Goal: Task Accomplishment & Management: Use online tool/utility

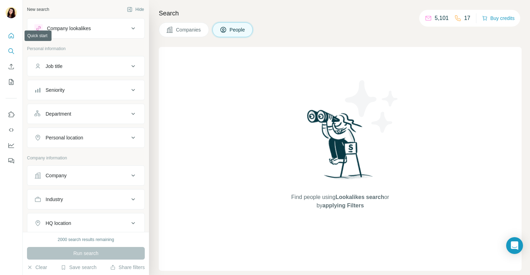
click at [14, 34] on icon "Quick start" at bounding box center [11, 35] width 7 height 7
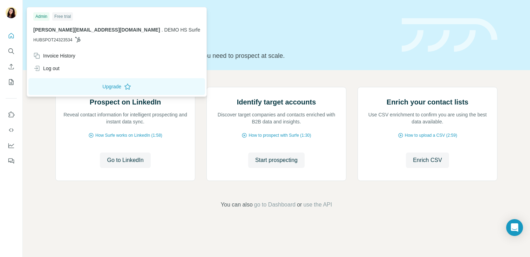
click at [186, 42] on h1 "Let’s prospect together" at bounding box center [224, 40] width 338 height 14
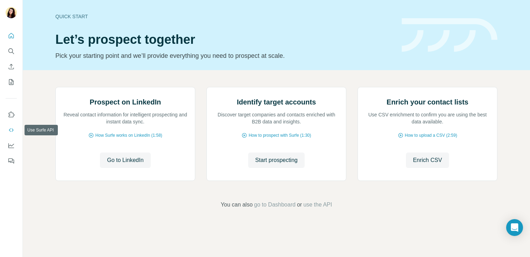
click at [12, 130] on icon "Use Surfe API" at bounding box center [11, 129] width 7 height 7
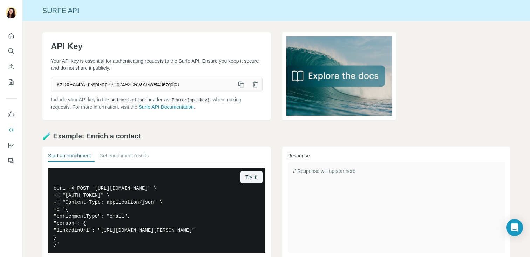
click at [240, 82] on icon "button" at bounding box center [240, 84] width 4 height 4
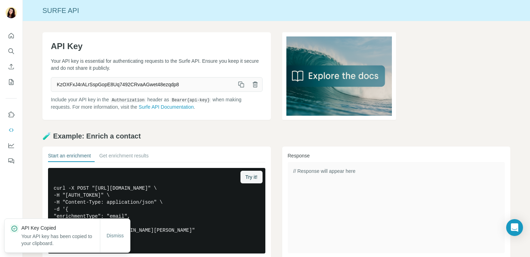
scroll to position [111, 0]
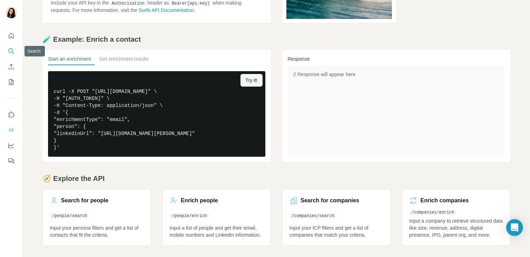
click at [8, 48] on icon "Search" at bounding box center [11, 51] width 7 height 7
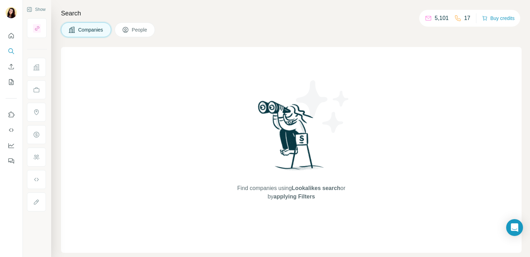
click at [147, 23] on button "People" at bounding box center [135, 29] width 41 height 15
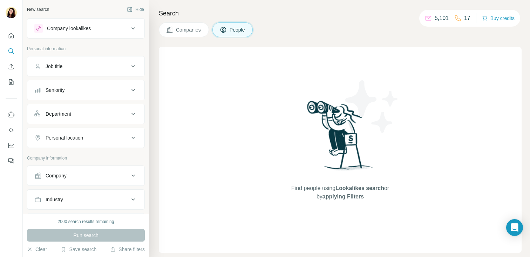
click at [119, 66] on div "Job title" at bounding box center [81, 66] width 95 height 7
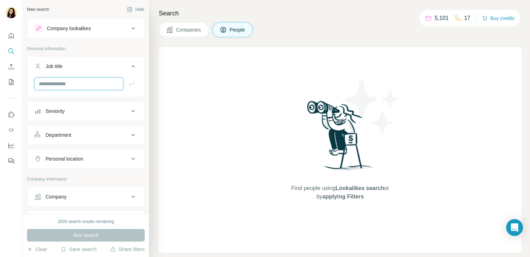
click at [55, 85] on input "text" at bounding box center [78, 83] width 89 height 13
type input "**********"
click at [71, 117] on button "Seniority" at bounding box center [85, 111] width 117 height 17
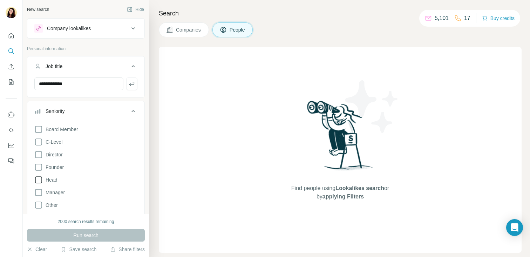
click at [37, 179] on icon at bounding box center [38, 179] width 8 height 8
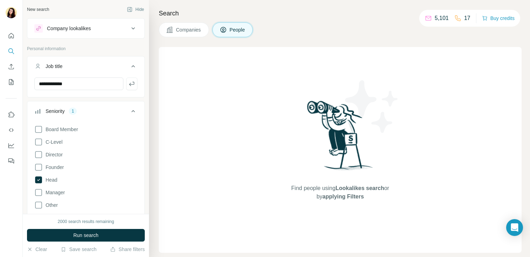
click at [131, 108] on icon at bounding box center [133, 111] width 8 height 8
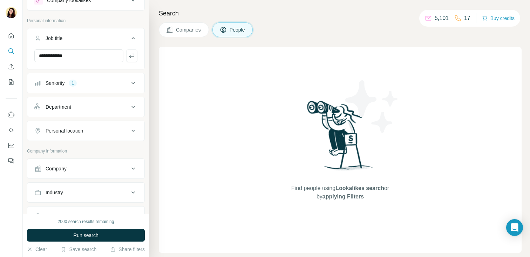
click at [79, 130] on div "Personal location" at bounding box center [64, 130] width 37 height 7
click at [74, 149] on input "text" at bounding box center [85, 148] width 103 height 13
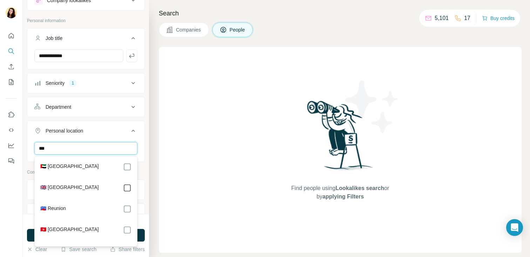
type input "***"
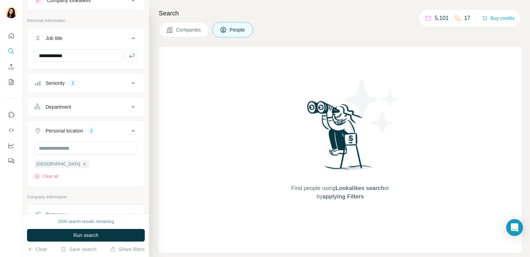
click at [130, 116] on div "Department" at bounding box center [86, 107] width 118 height 20
click at [101, 236] on button "Run search" at bounding box center [86, 235] width 118 height 13
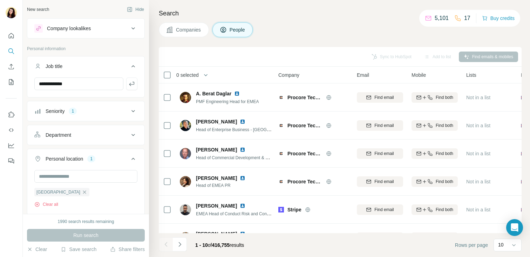
click at [171, 29] on icon at bounding box center [169, 29] width 7 height 7
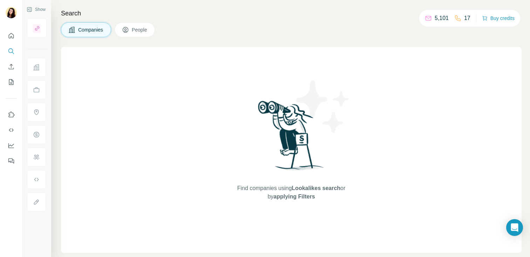
click at [97, 29] on span "Companies" at bounding box center [91, 29] width 26 height 7
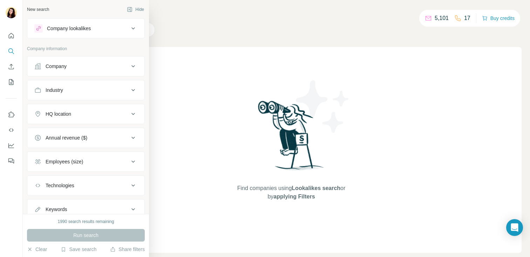
click at [54, 67] on div "Company" at bounding box center [56, 66] width 21 height 7
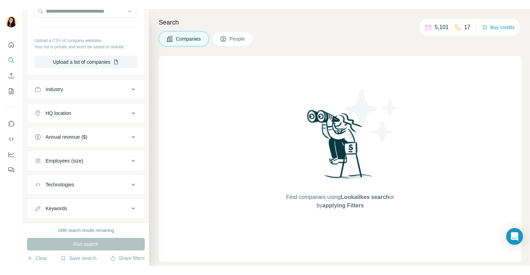
scroll to position [92, 0]
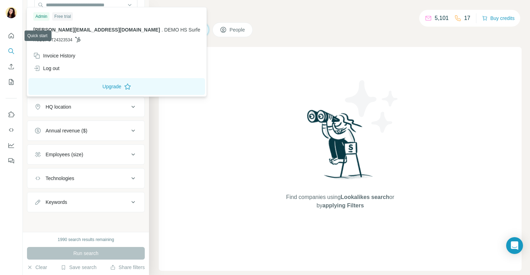
click at [11, 44] on nav at bounding box center [11, 58] width 11 height 59
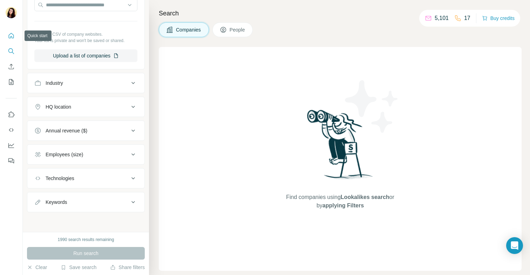
click at [11, 40] on button "Quick start" at bounding box center [11, 35] width 11 height 13
